Goal: Navigation & Orientation: Find specific page/section

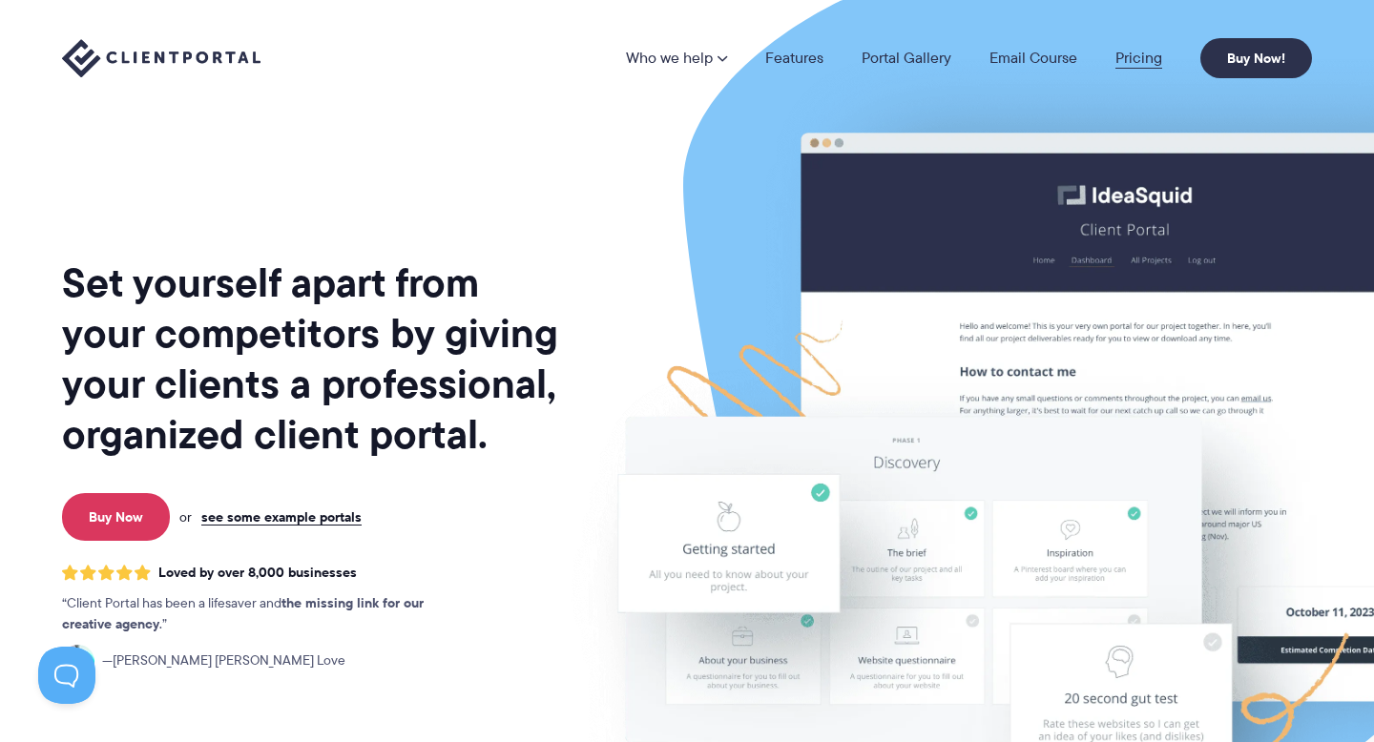
click at [1138, 58] on link "Pricing" at bounding box center [1138, 58] width 47 height 15
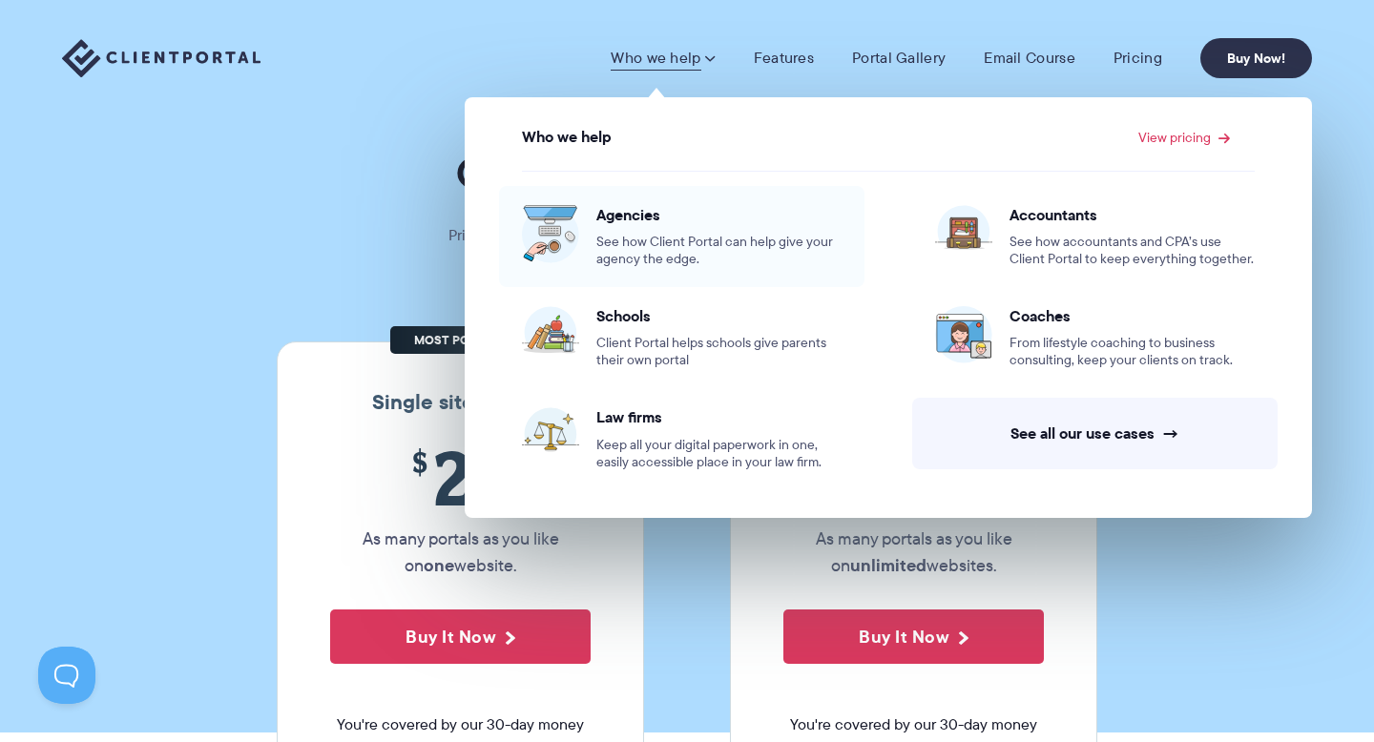
click at [639, 242] on span "See how Client Portal can help give your agency the edge." at bounding box center [718, 251] width 245 height 34
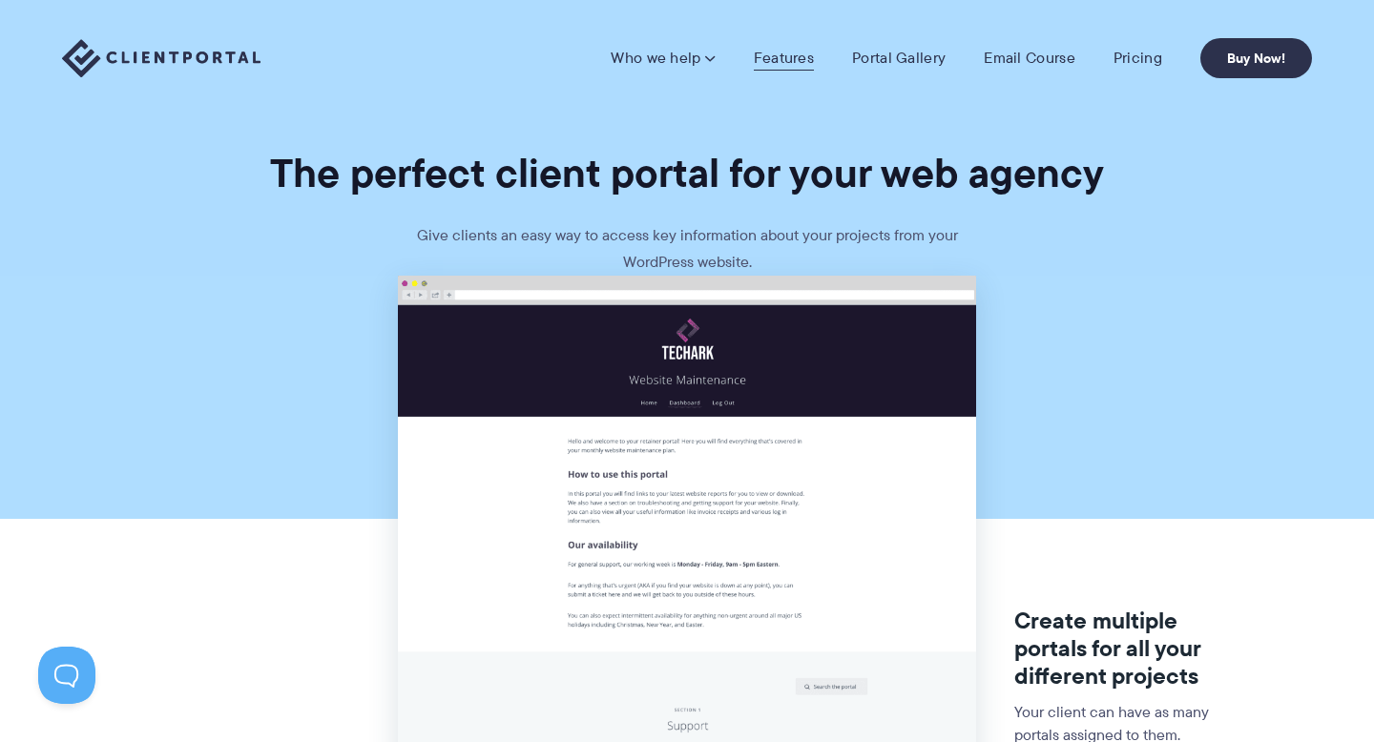
click at [770, 54] on link "Features" at bounding box center [784, 58] width 60 height 19
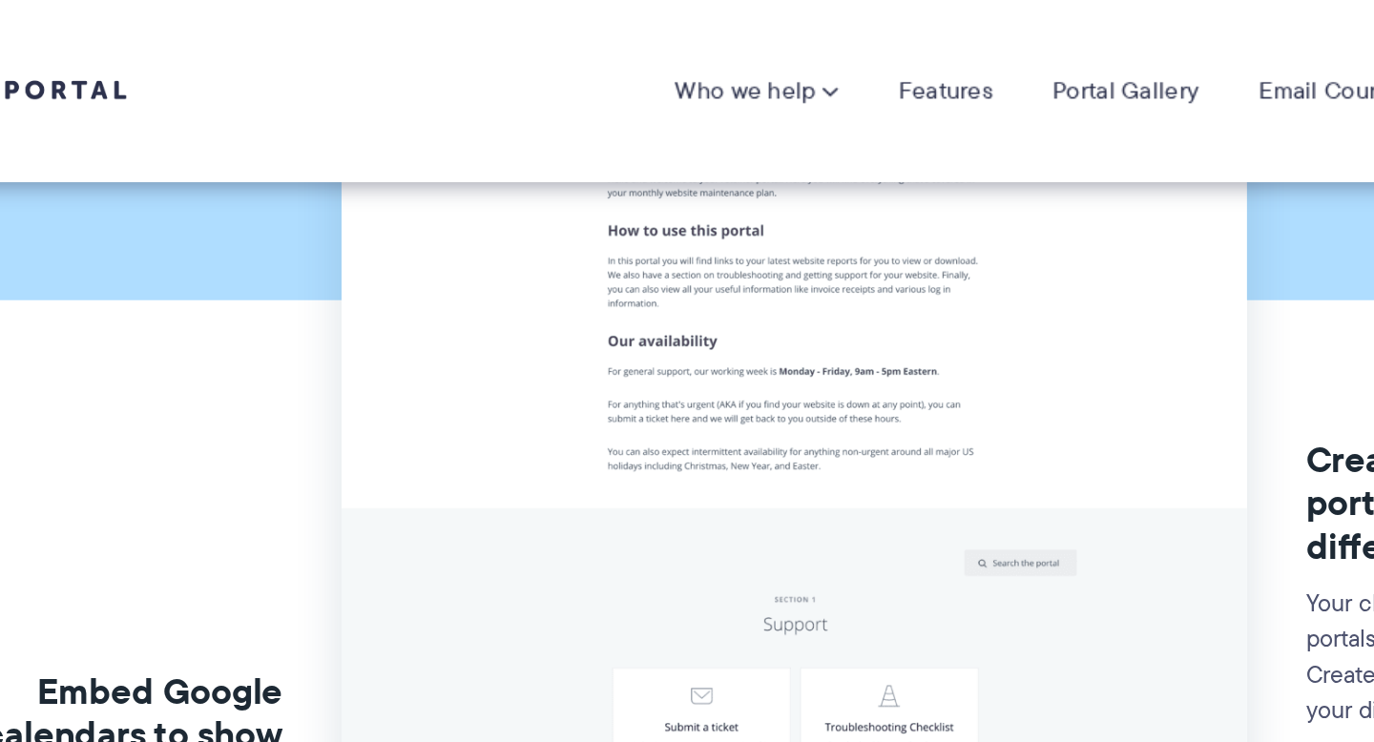
scroll to position [89, 0]
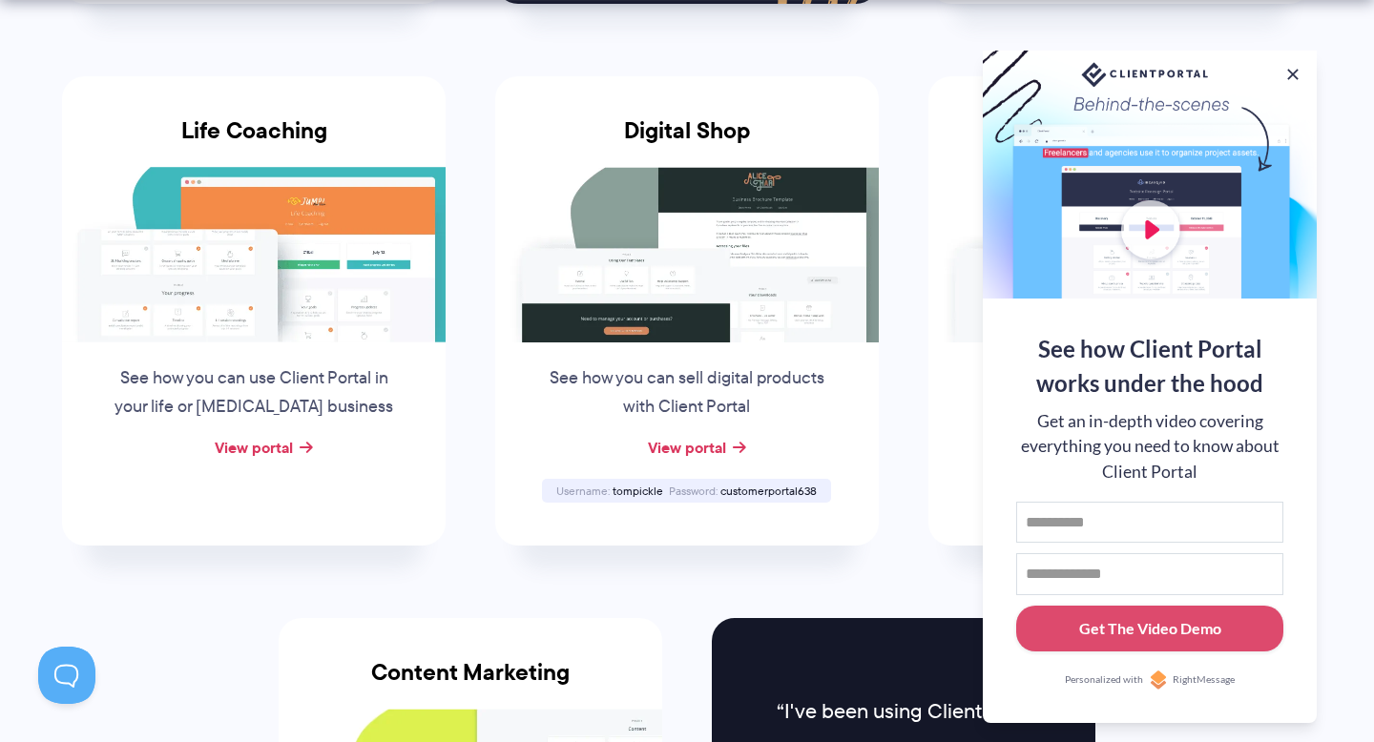
scroll to position [1443, 0]
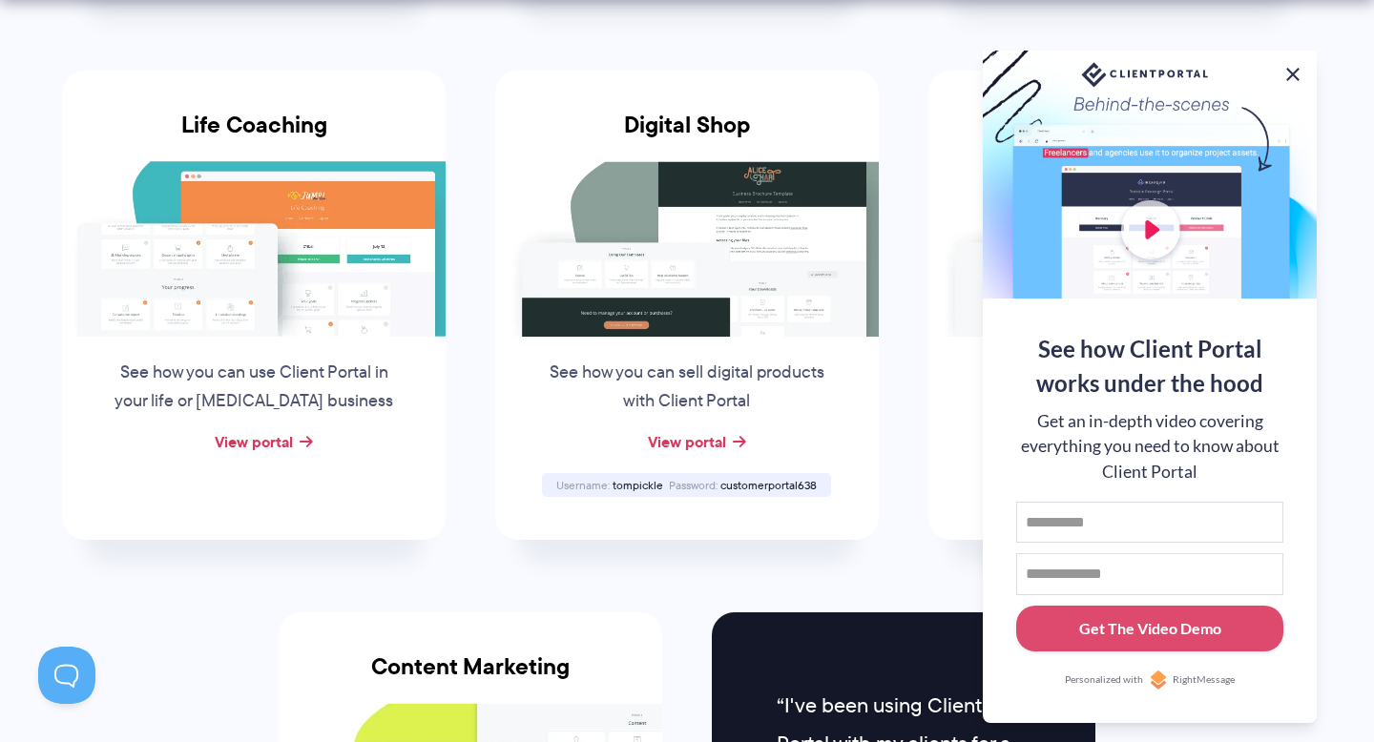
click at [1283, 65] on button at bounding box center [1292, 74] width 23 height 23
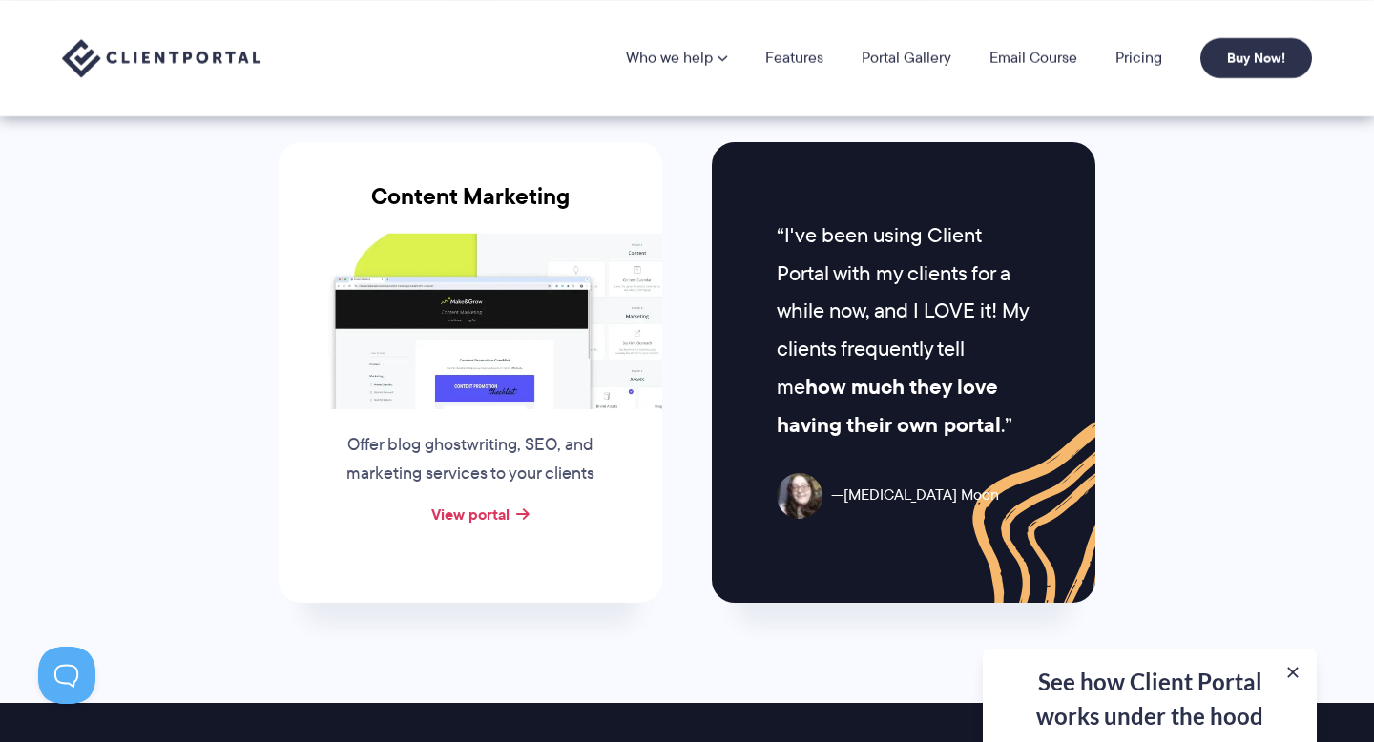
scroll to position [1912, 0]
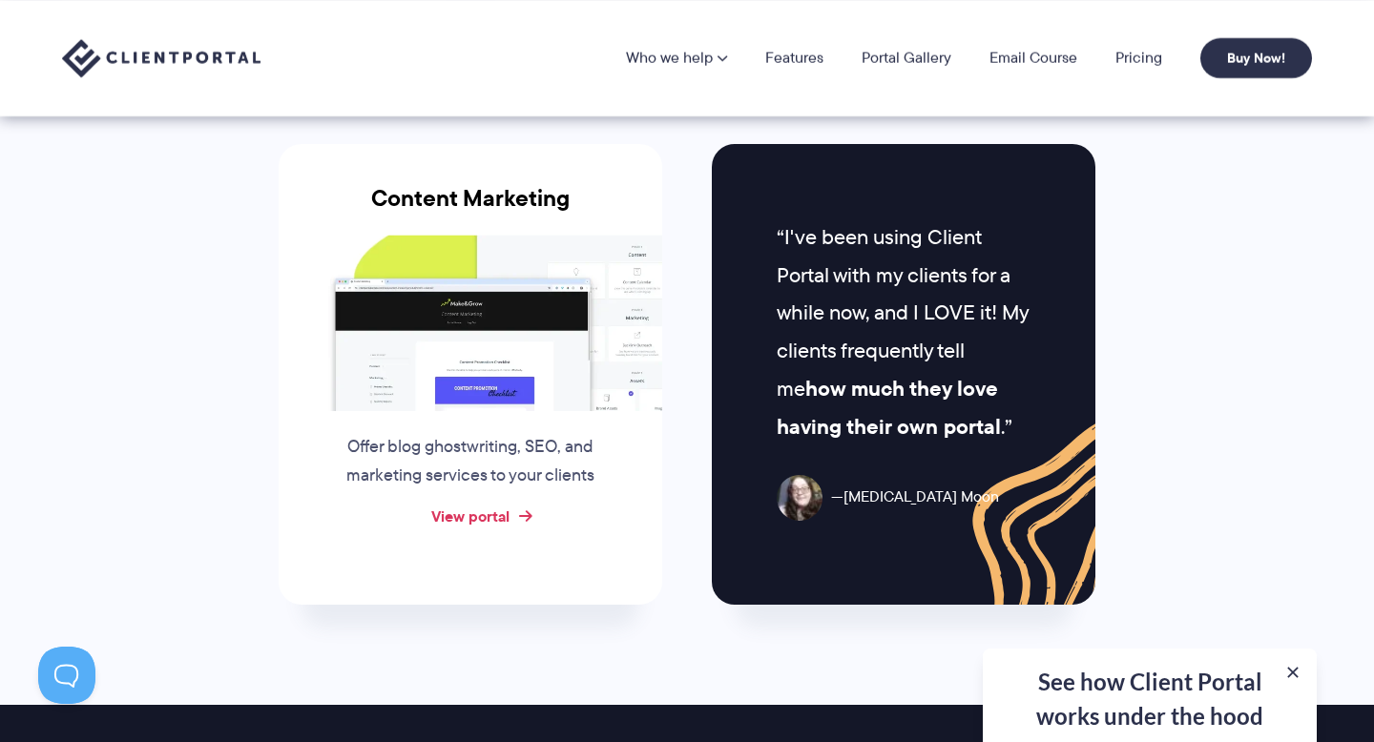
click at [493, 510] on link "View portal" at bounding box center [470, 516] width 78 height 23
